Goal: Task Accomplishment & Management: Complete application form

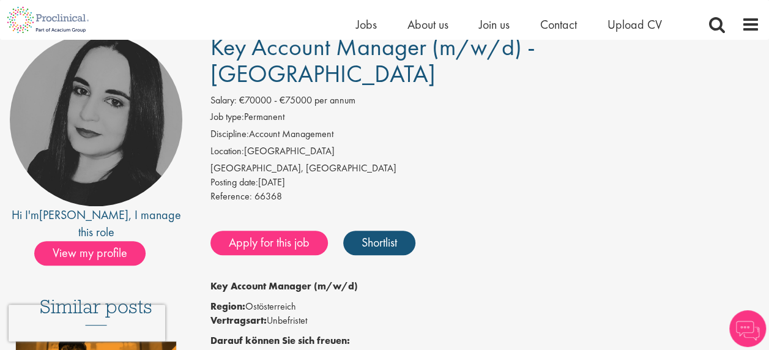
scroll to position [122, 0]
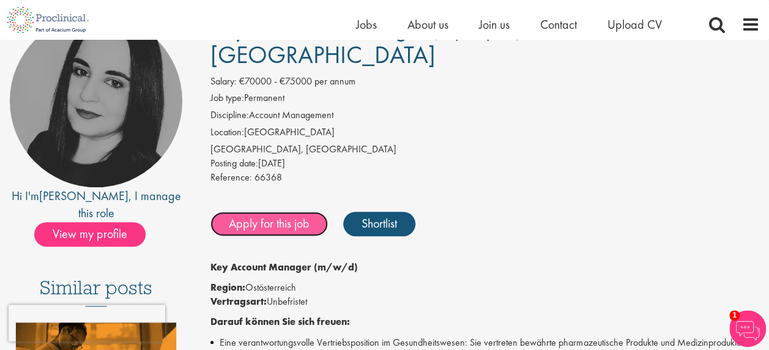
click at [269, 212] on link "Apply for this job" at bounding box center [270, 224] width 118 height 24
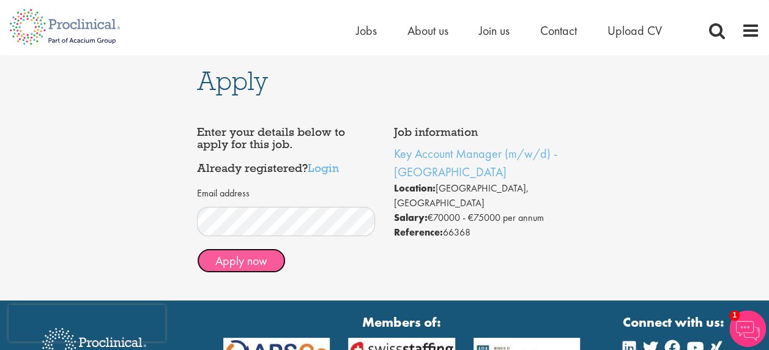
click at [244, 261] on button "Apply now" at bounding box center [241, 261] width 89 height 24
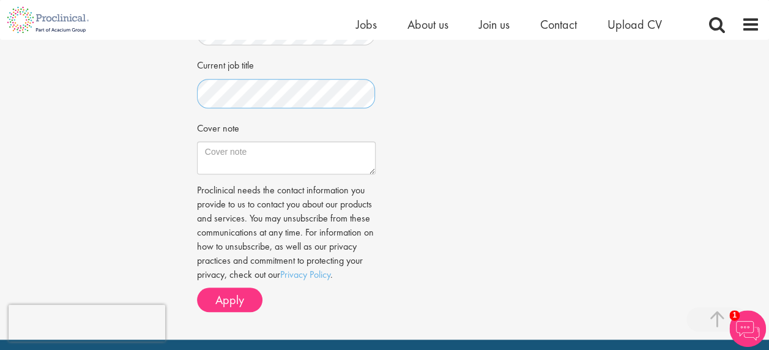
scroll to position [429, 0]
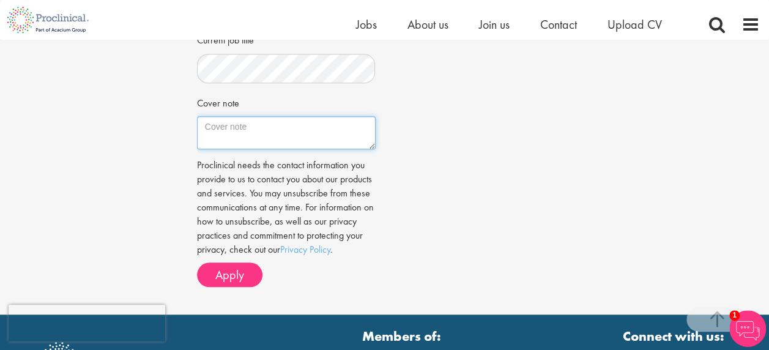
click at [244, 126] on textarea "Cover note" at bounding box center [286, 132] width 179 height 33
drag, startPoint x: 205, startPoint y: 127, endPoint x: 208, endPoint y: 109, distance: 18.0
click at [205, 126] on textarea "EGFR+ NSCLC" at bounding box center [286, 132] width 179 height 33
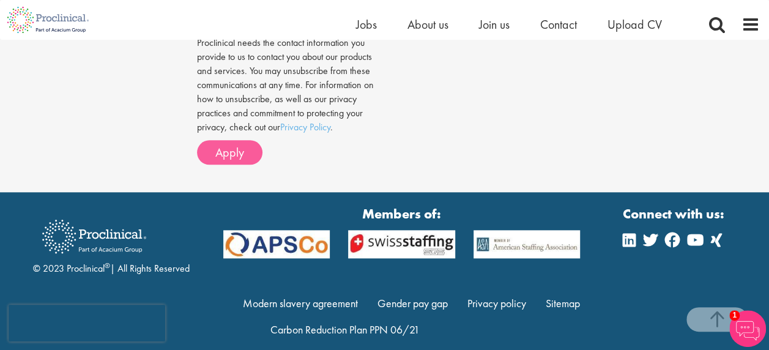
type textarea "Ich arbeite derzeit mit einem Produkt im Bereich Lungenkrebs (EGFR+m NSCLC)"
click at [231, 160] on span "Apply" at bounding box center [229, 152] width 29 height 16
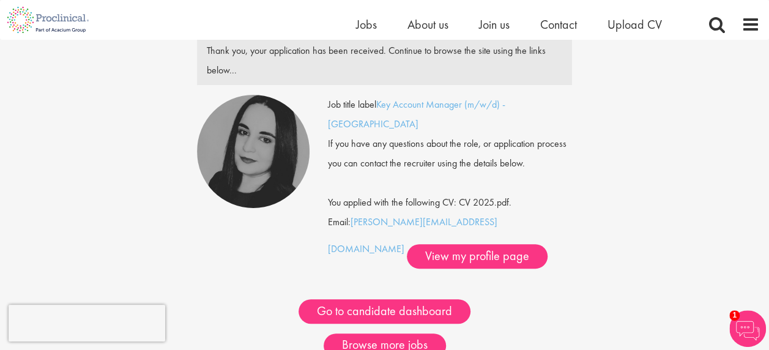
scroll to position [122, 0]
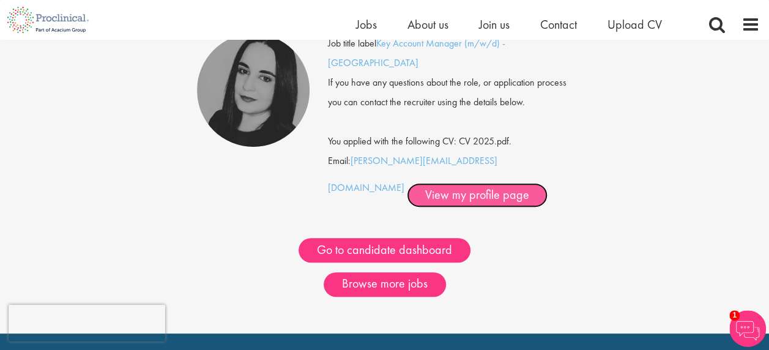
click at [407, 183] on link "View my profile page" at bounding box center [477, 195] width 141 height 24
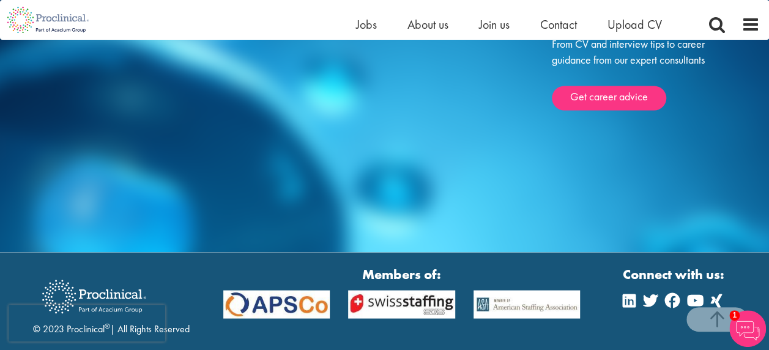
scroll to position [1065, 0]
